Goal: Transaction & Acquisition: Purchase product/service

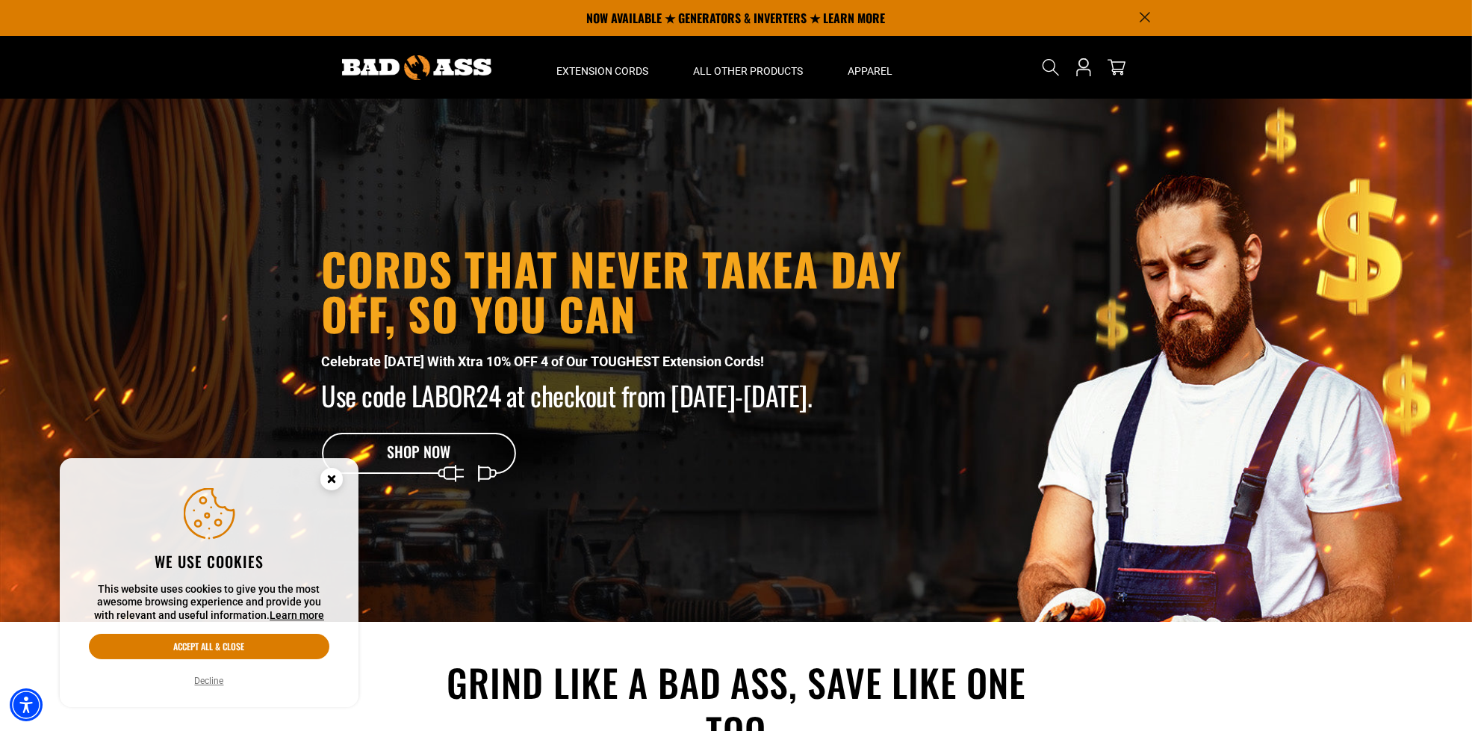
click at [329, 476] on icon "Close this option" at bounding box center [331, 478] width 5 height 5
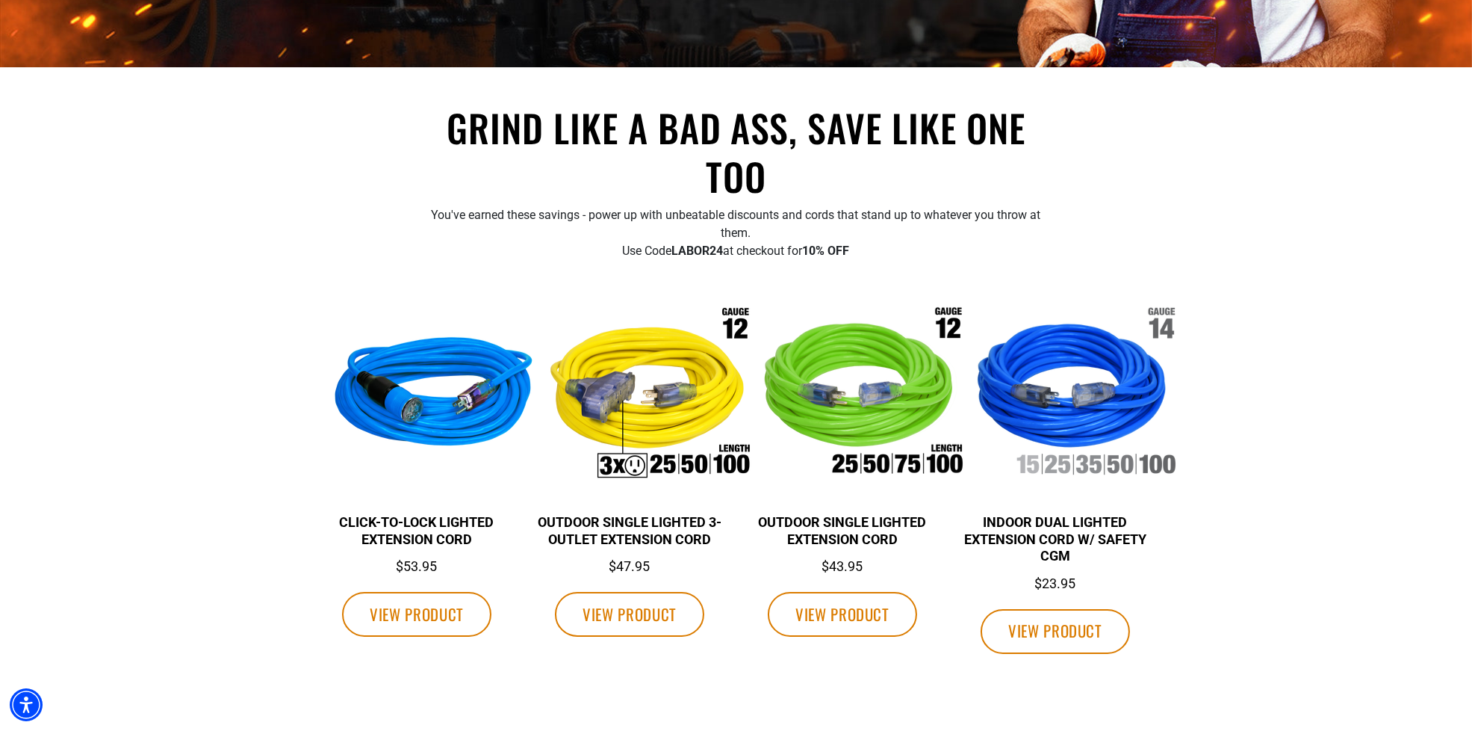
scroll to position [689, 0]
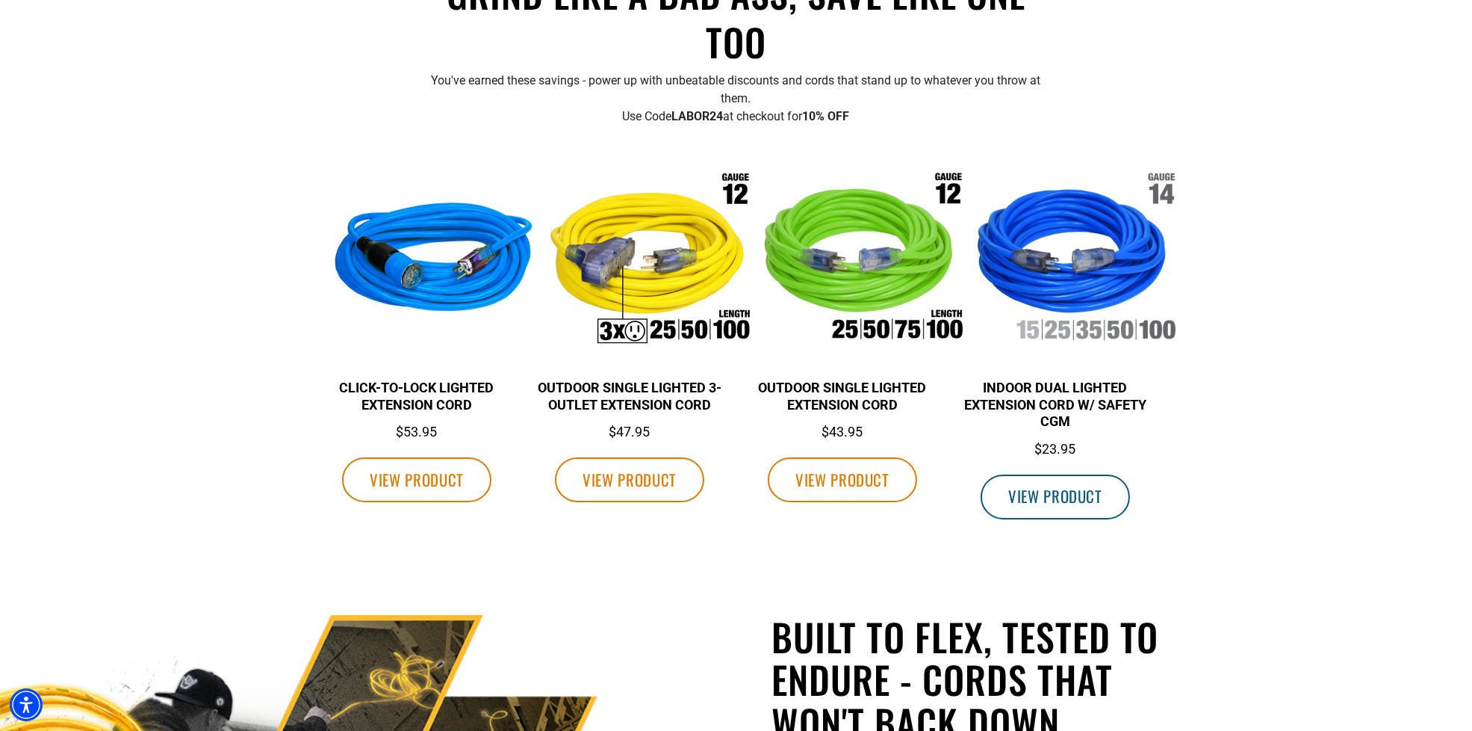
click at [1048, 492] on span "VIEW PRODUCT" at bounding box center [1055, 495] width 94 height 23
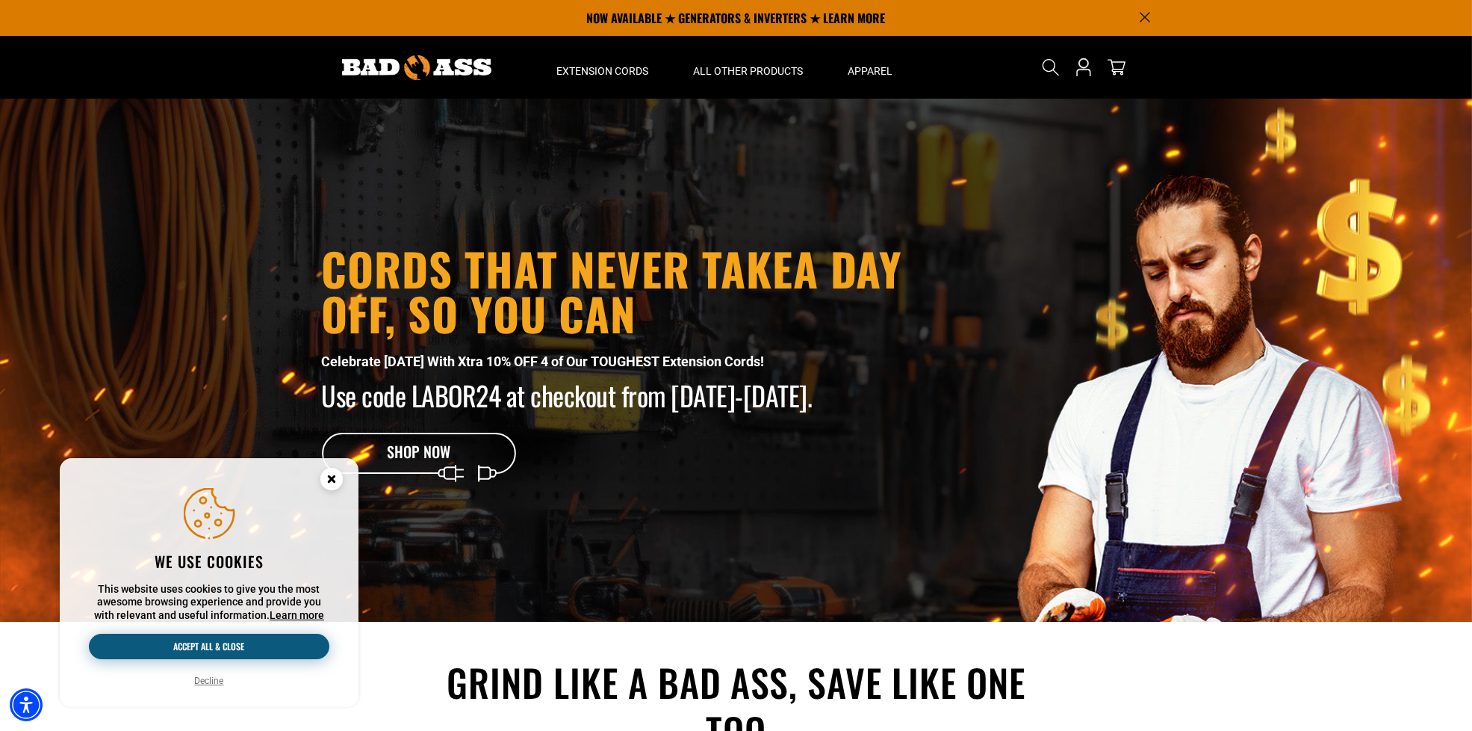
click at [199, 636] on button "Accept all & close" at bounding box center [209, 645] width 241 height 25
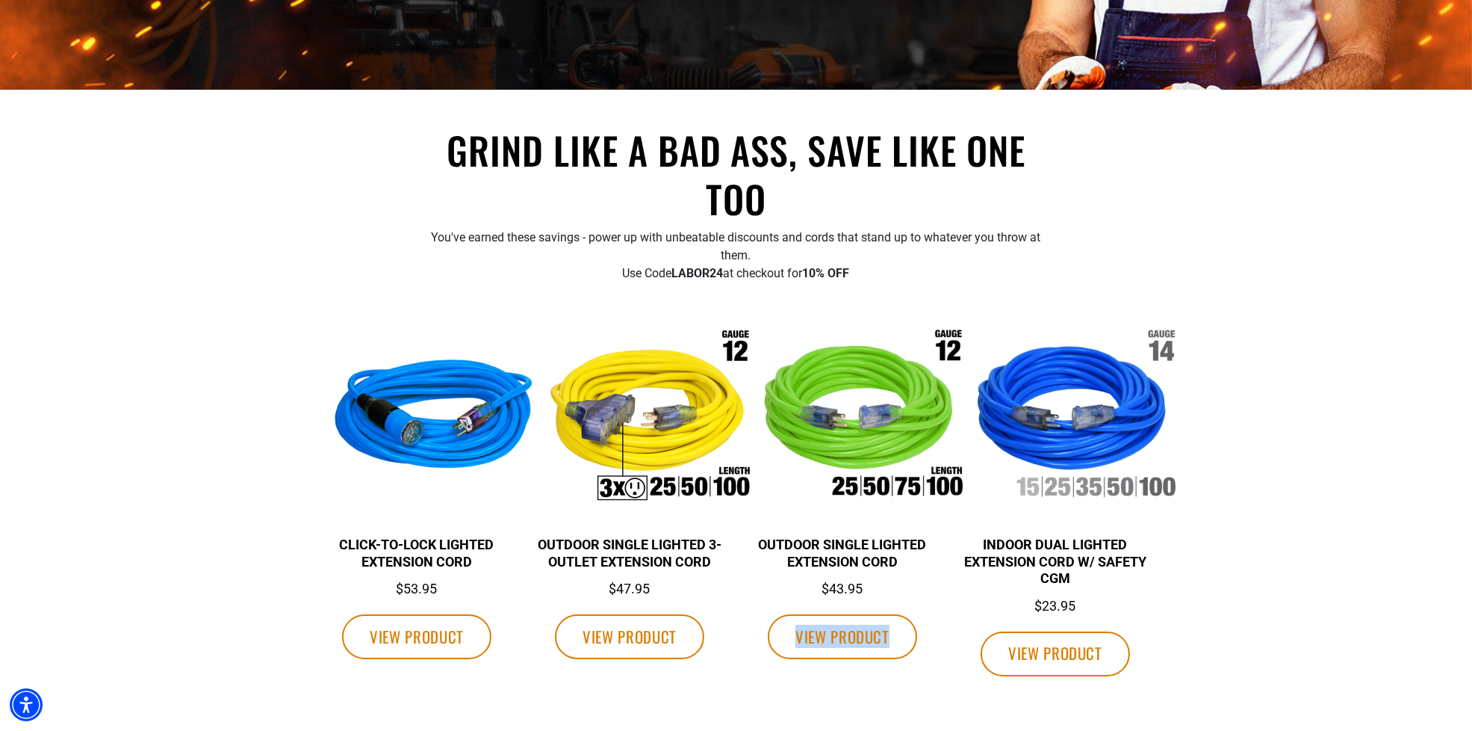
scroll to position [577, 0]
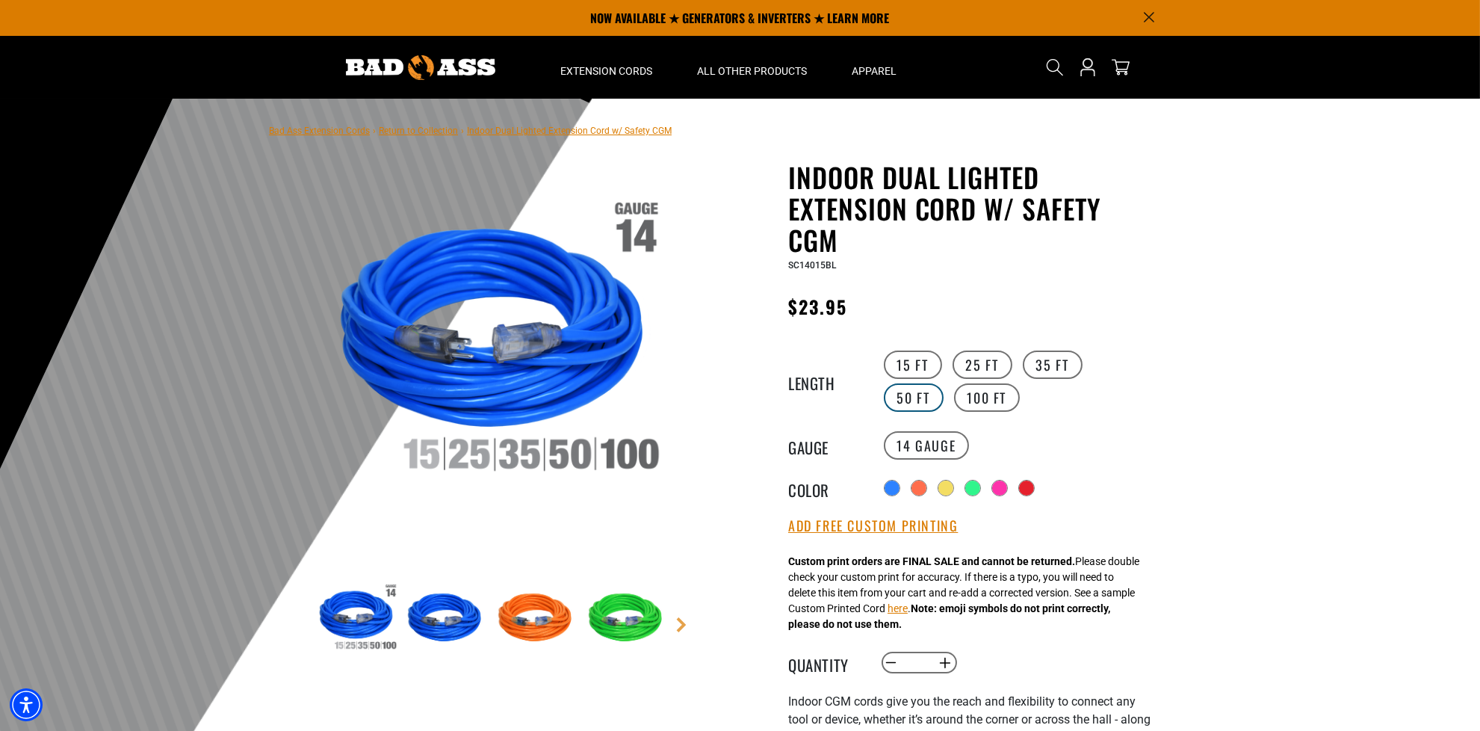
click at [943, 383] on label "50 FT" at bounding box center [914, 397] width 60 height 28
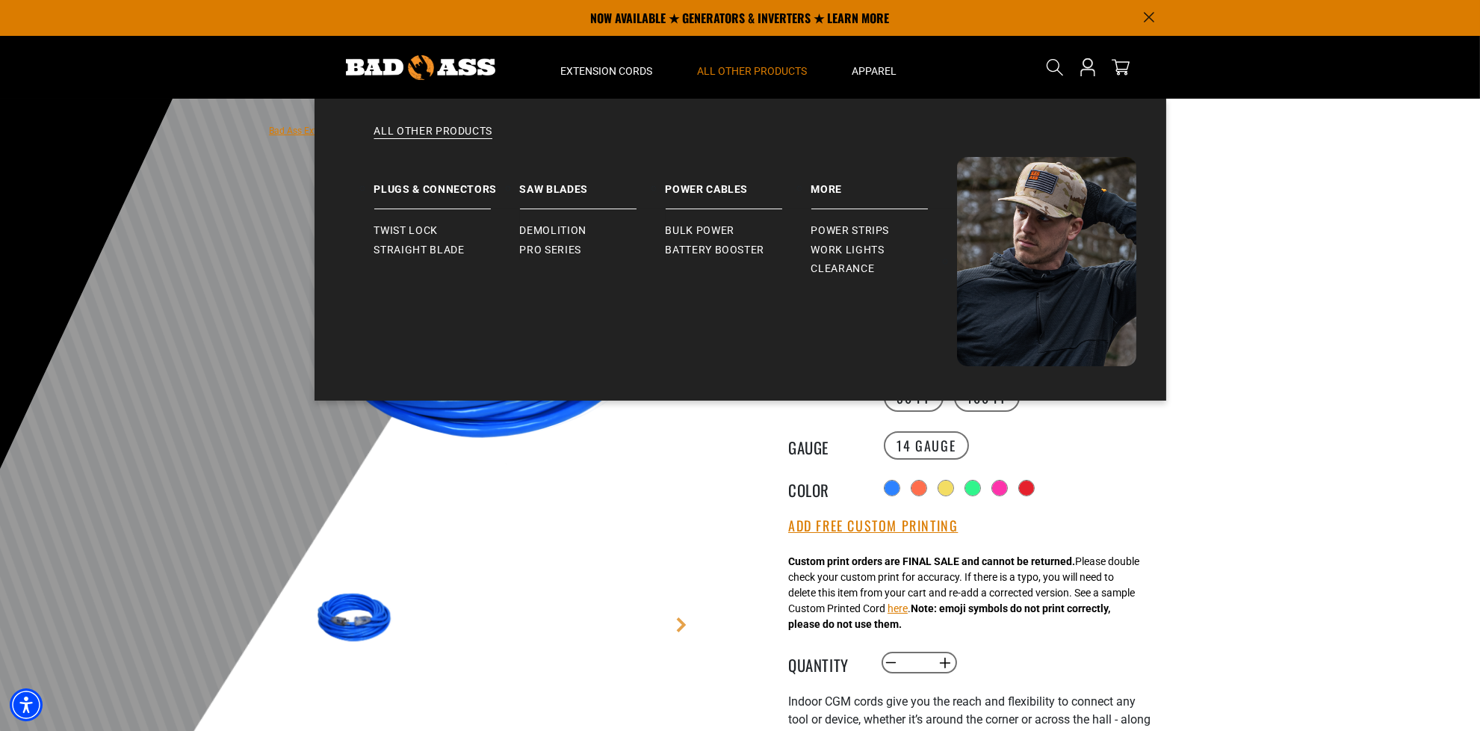
click at [742, 66] on span "All Other Products" at bounding box center [753, 70] width 110 height 13
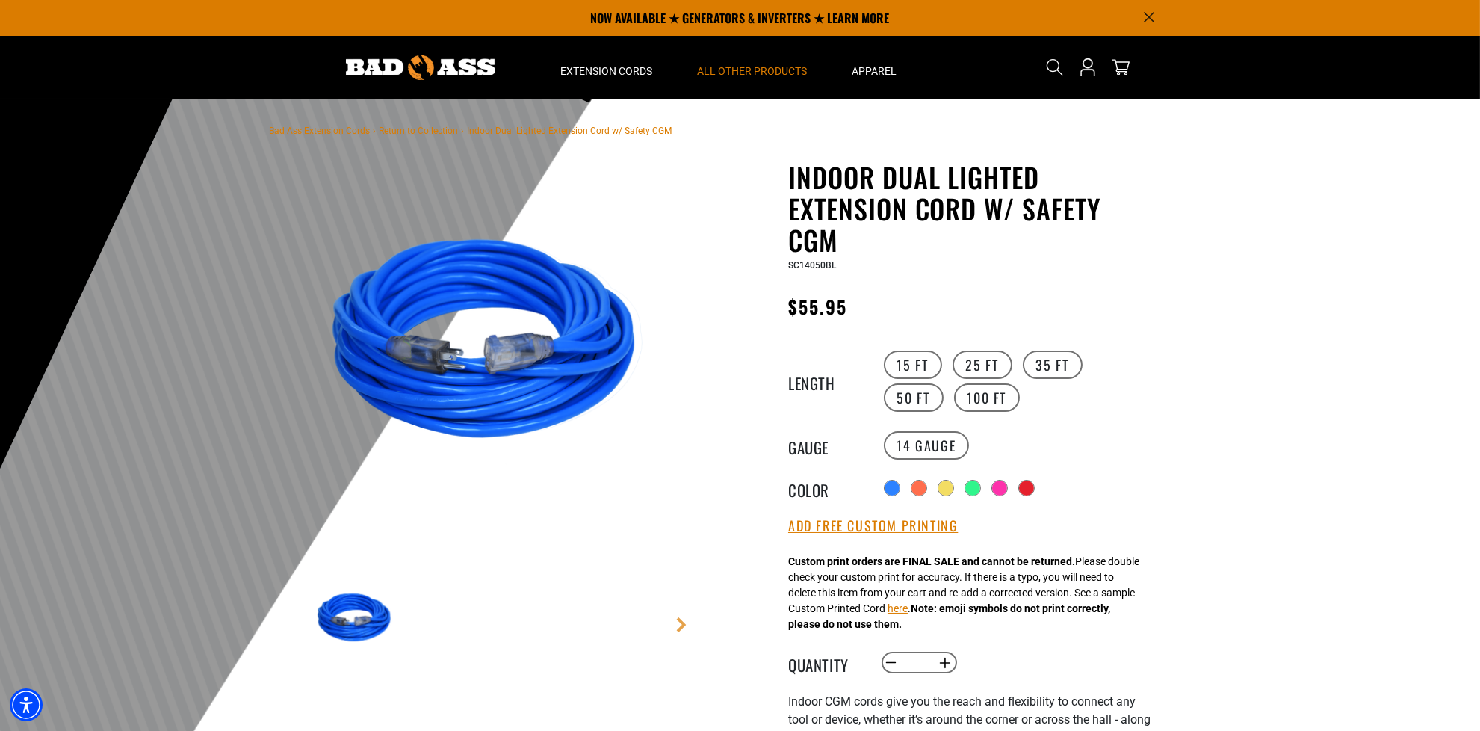
click at [742, 69] on span "All Other Products" at bounding box center [753, 70] width 110 height 13
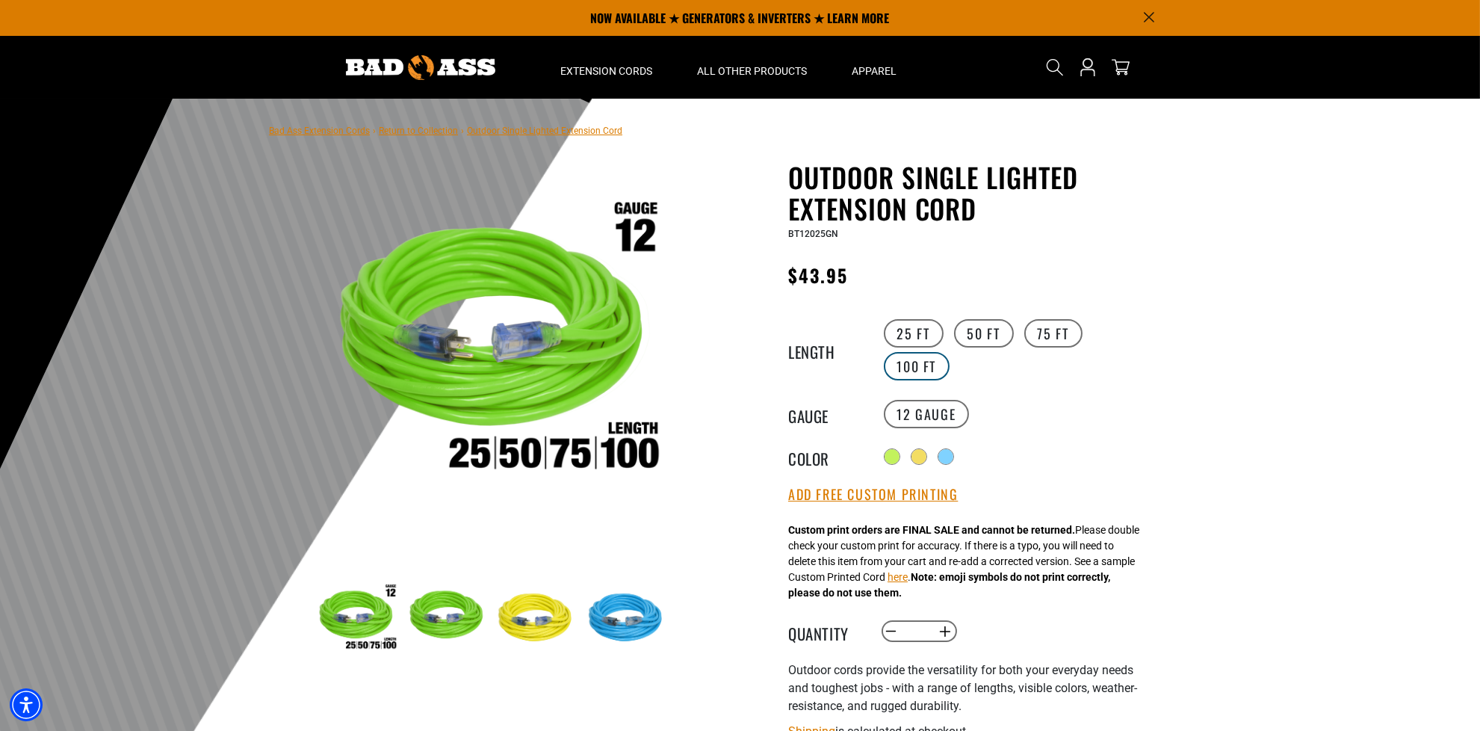
click at [932, 359] on label "100 FT" at bounding box center [917, 366] width 66 height 28
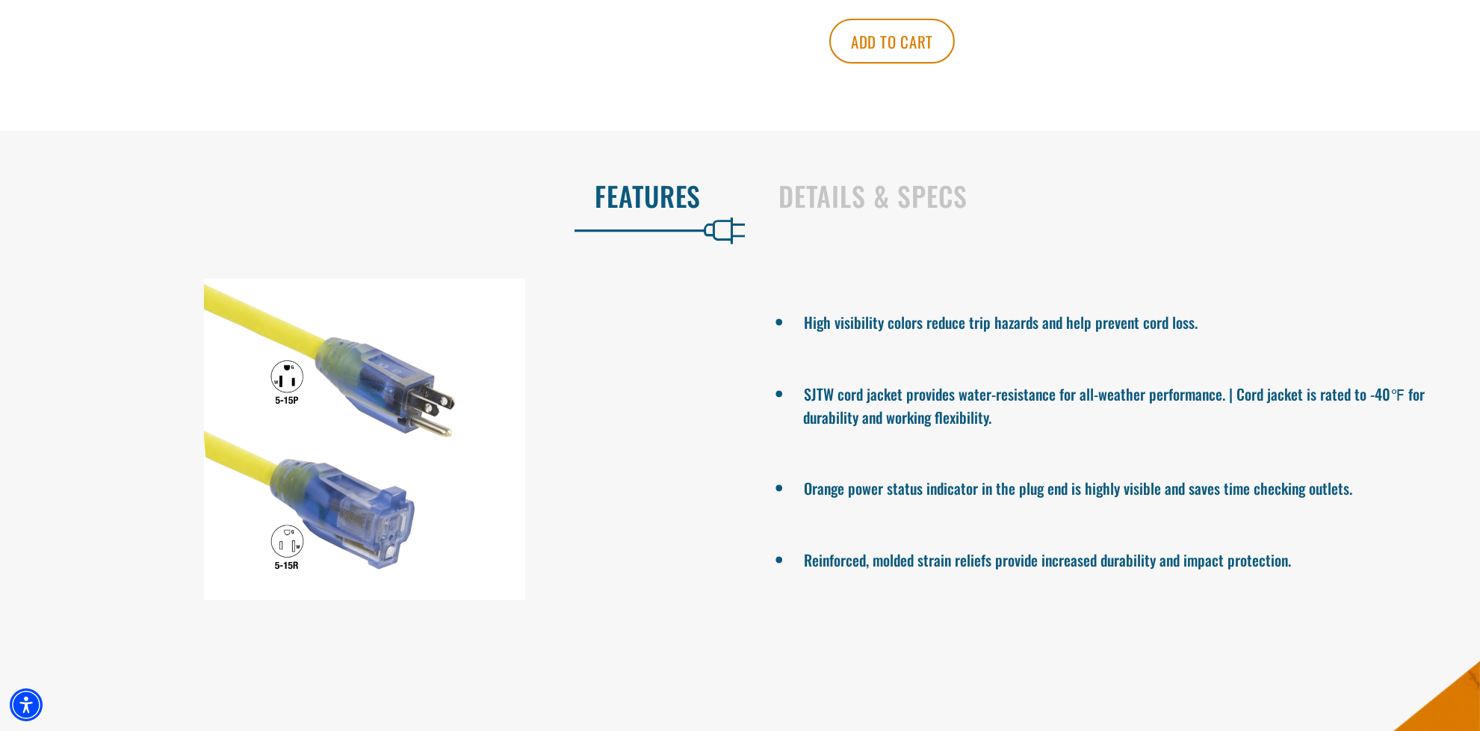
scroll to position [878, 0]
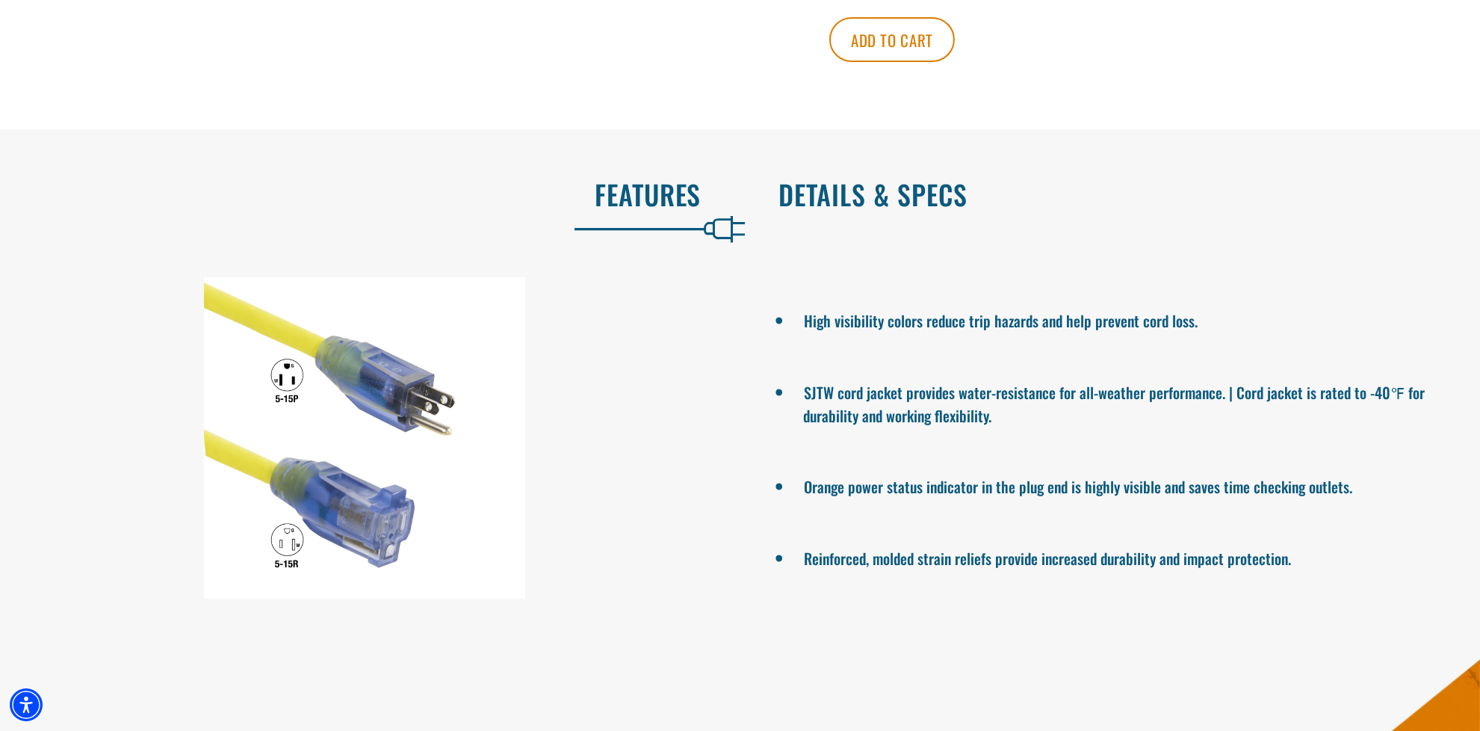
click at [895, 193] on h2 "Details & Specs" at bounding box center [1114, 194] width 670 height 31
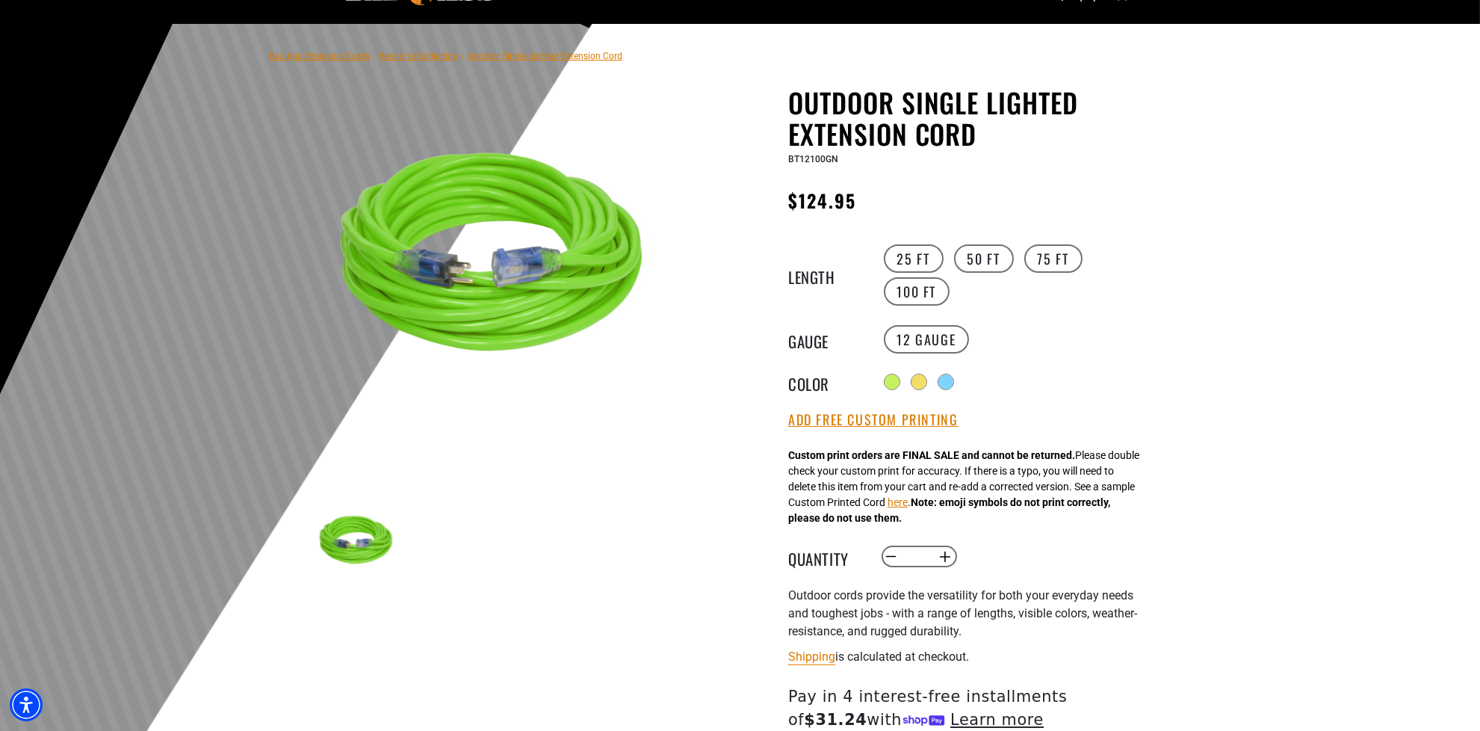
scroll to position [0, 0]
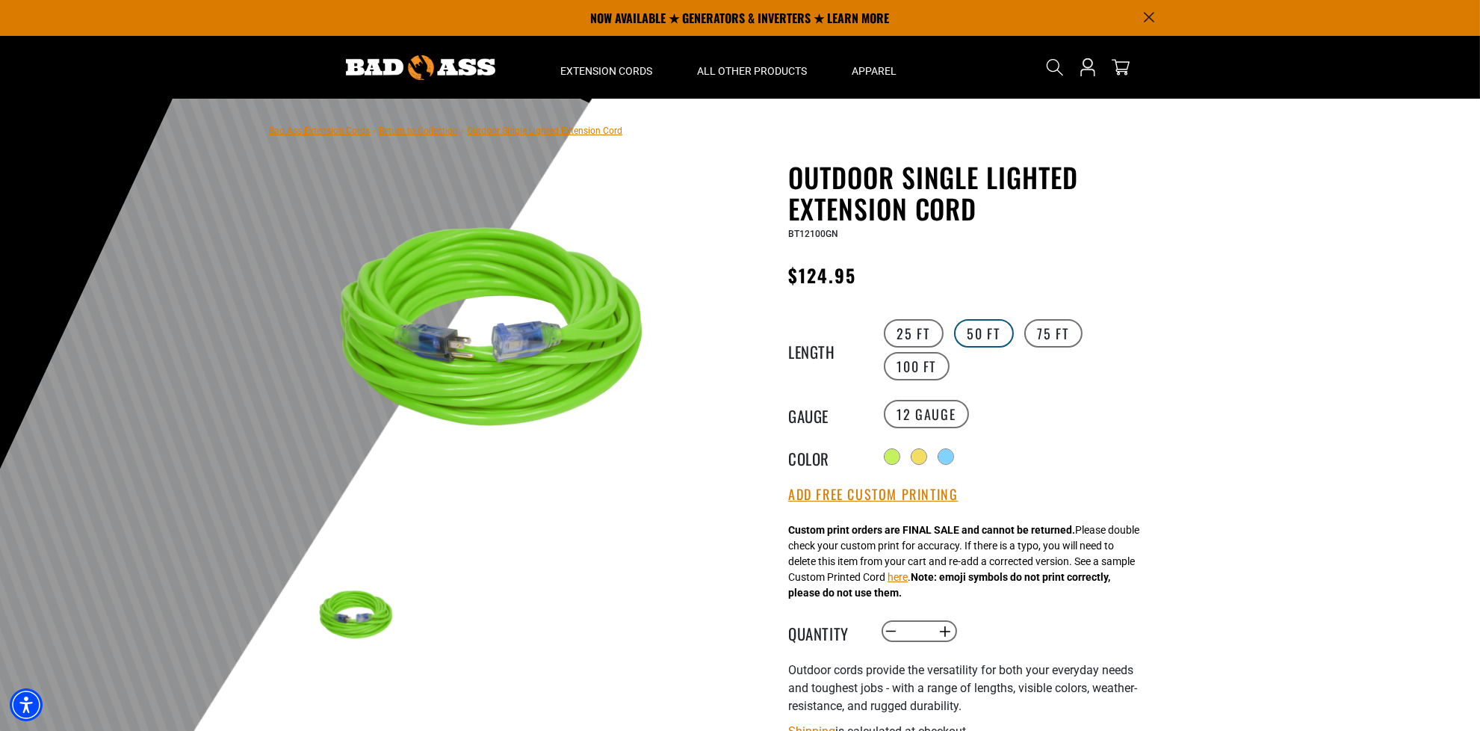
click at [985, 330] on label "50 FT" at bounding box center [984, 333] width 60 height 28
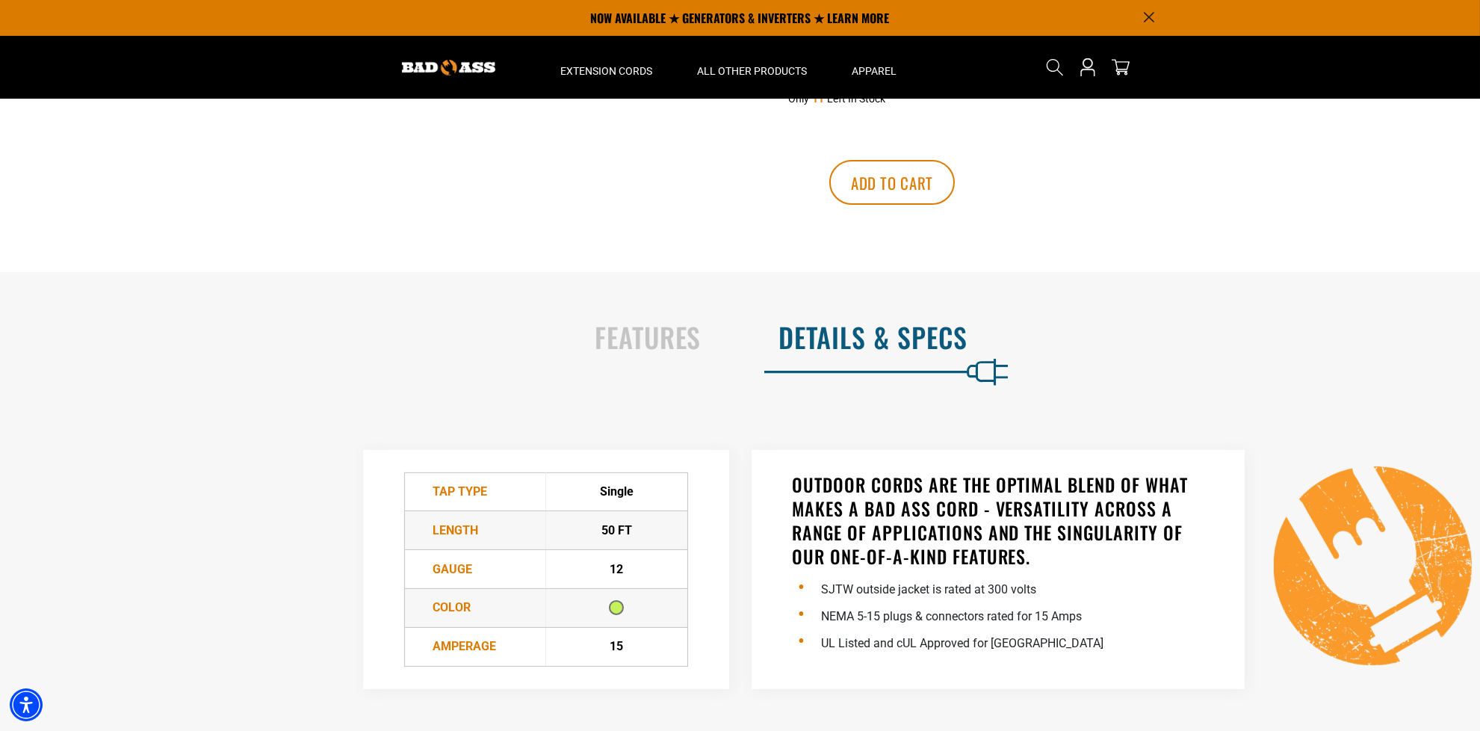
scroll to position [97, 0]
